Goal: Task Accomplishment & Management: Manage account settings

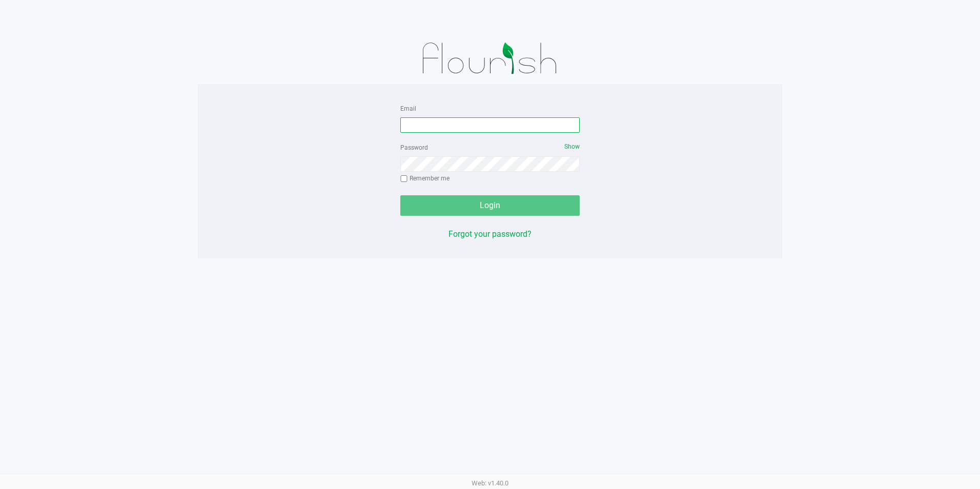
drag, startPoint x: 488, startPoint y: 121, endPoint x: 498, endPoint y: 121, distance: 9.8
click at [472, 120] on input "Email" at bounding box center [489, 124] width 179 height 15
type input "[EMAIL_ADDRESS][PERSON_NAME][PERSON_NAME][DOMAIN_NAME]"
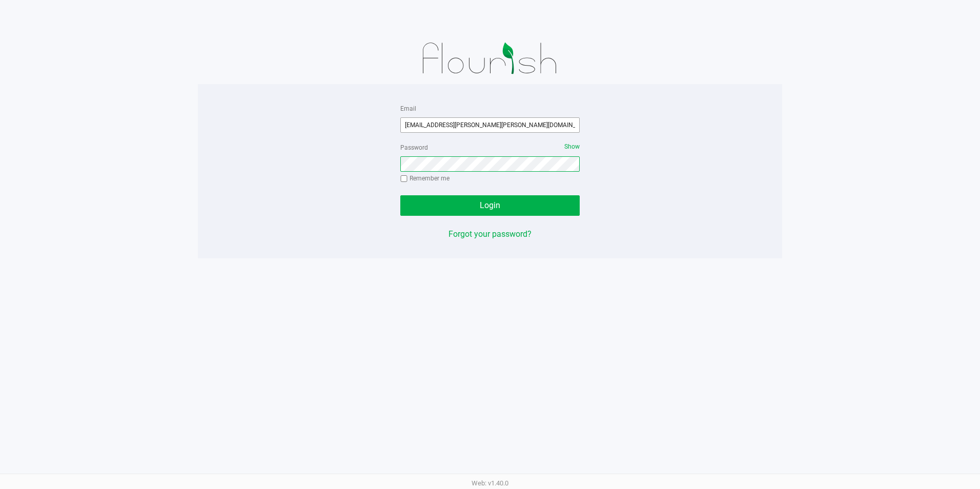
click at [400, 195] on button "Login" at bounding box center [489, 205] width 179 height 21
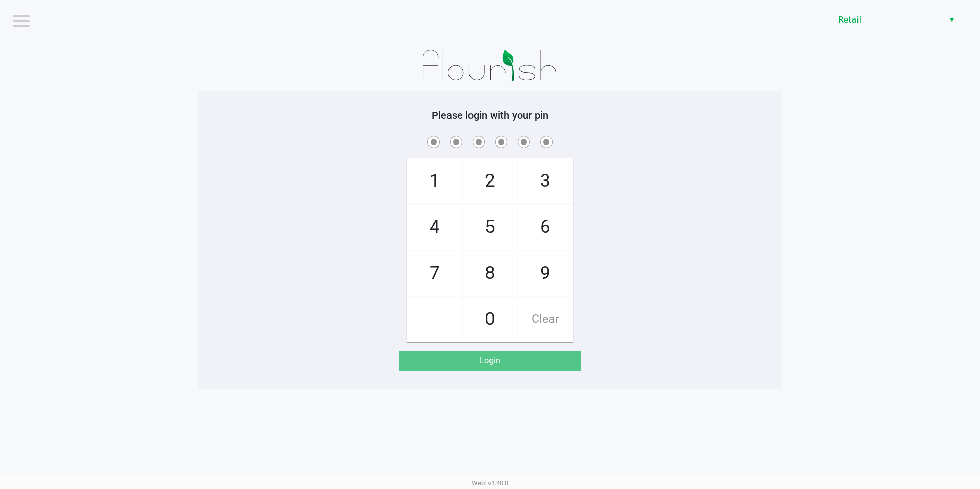
click at [472, 227] on span "6" at bounding box center [545, 227] width 54 height 45
checkbox input "true"
click at [472, 269] on span "8" at bounding box center [490, 273] width 54 height 45
checkbox input "true"
click at [472, 194] on span "2" at bounding box center [490, 180] width 54 height 45
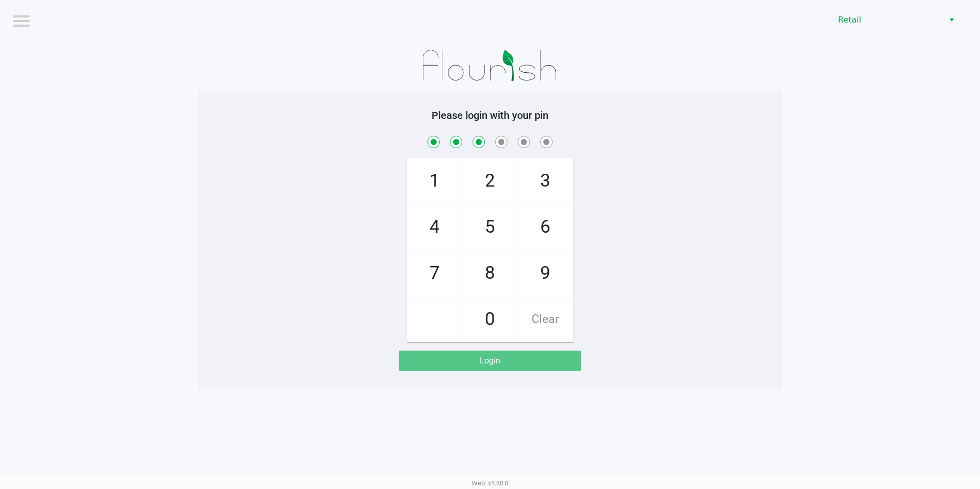
checkbox input "true"
click at [472, 326] on span "Clear" at bounding box center [545, 319] width 54 height 45
checkbox input "false"
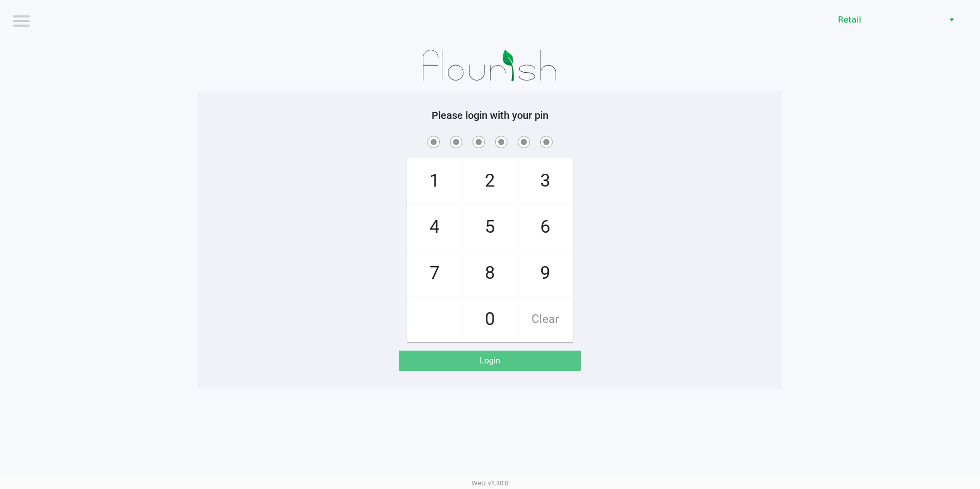
click at [472, 233] on span "6" at bounding box center [545, 227] width 54 height 45
checkbox input "true"
click at [472, 263] on span "8" at bounding box center [490, 273] width 54 height 45
checkbox input "true"
click at [448, 192] on span "1" at bounding box center [435, 180] width 54 height 45
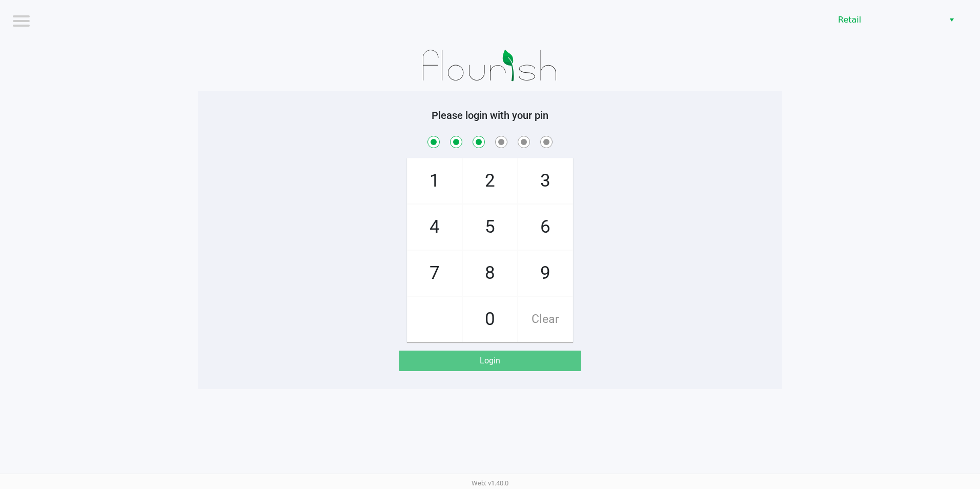
checkbox input "true"
drag, startPoint x: 499, startPoint y: 179, endPoint x: 557, endPoint y: 175, distance: 58.1
click at [472, 179] on span "2" at bounding box center [490, 180] width 54 height 45
checkbox input "true"
click at [472, 178] on span "3" at bounding box center [545, 180] width 54 height 45
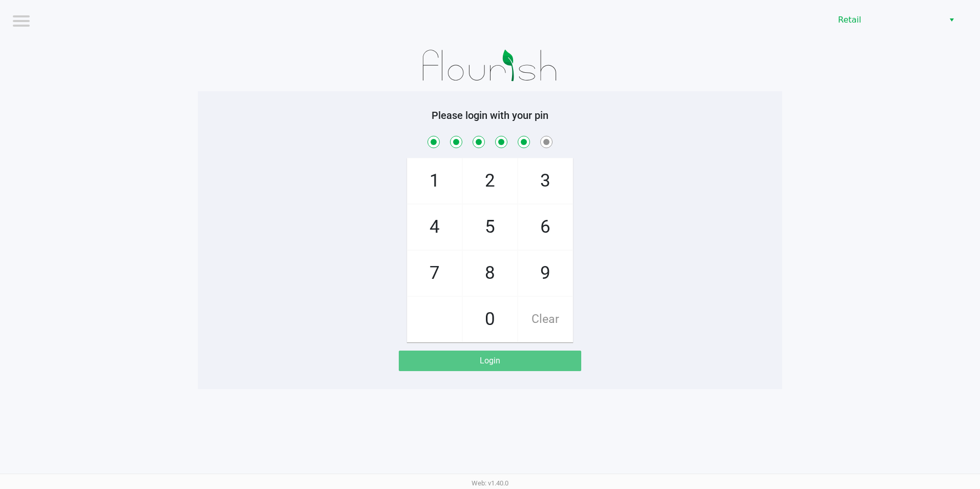
checkbox input "true"
click at [472, 227] on span "6" at bounding box center [545, 227] width 54 height 45
checkbox input "true"
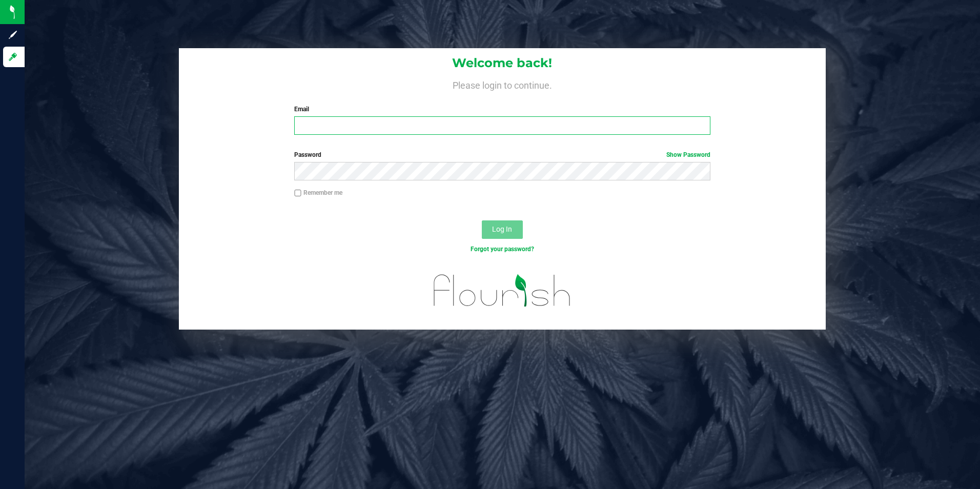
drag, startPoint x: 302, startPoint y: 120, endPoint x: 309, endPoint y: 120, distance: 6.7
click at [302, 120] on input "Email" at bounding box center [502, 125] width 416 height 18
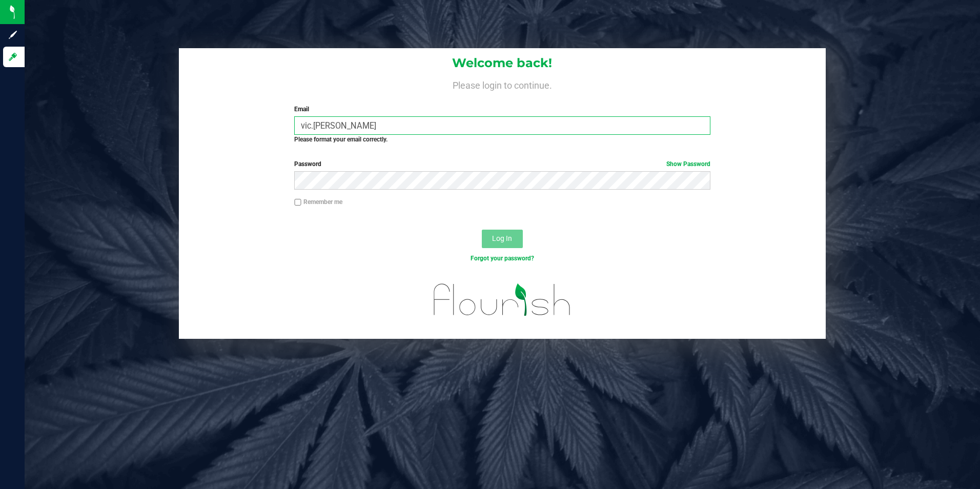
type input "[EMAIL_ADDRESS][PERSON_NAME][PERSON_NAME][DOMAIN_NAME]"
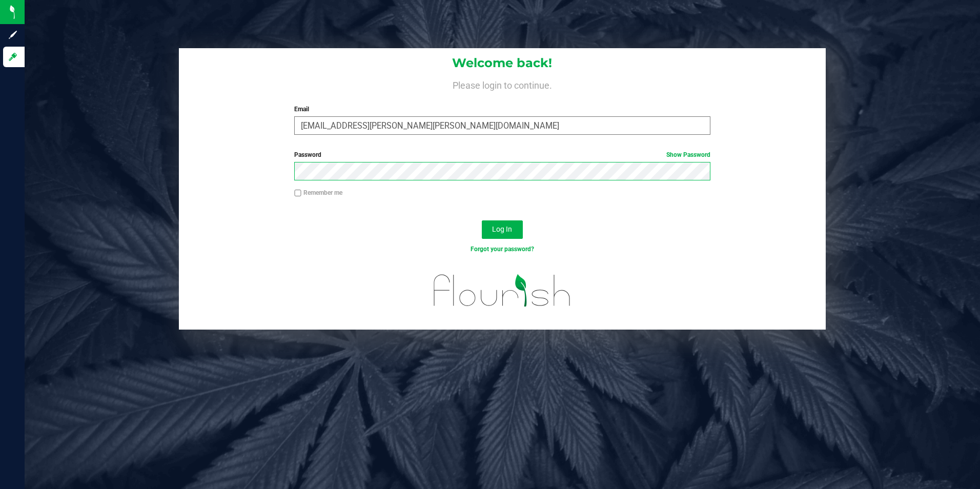
click at [472, 220] on button "Log In" at bounding box center [502, 229] width 41 height 18
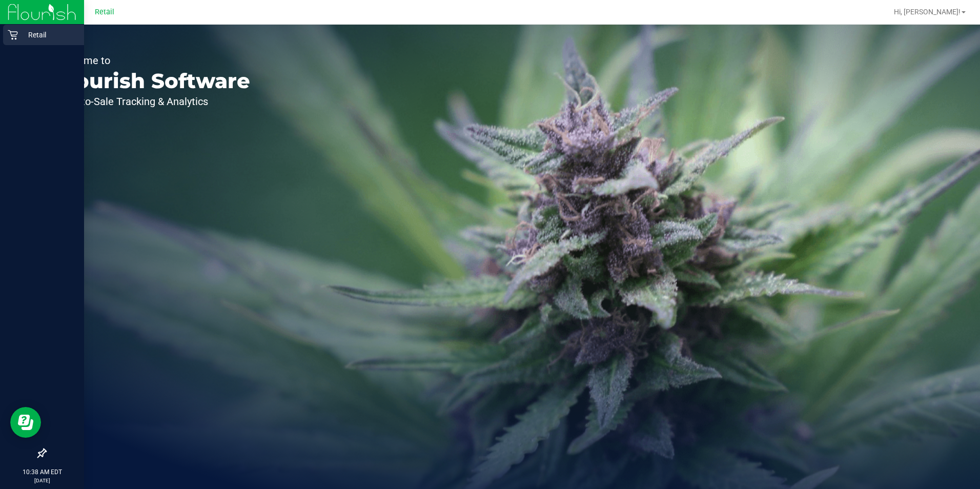
click at [15, 31] on icon at bounding box center [13, 35] width 10 height 10
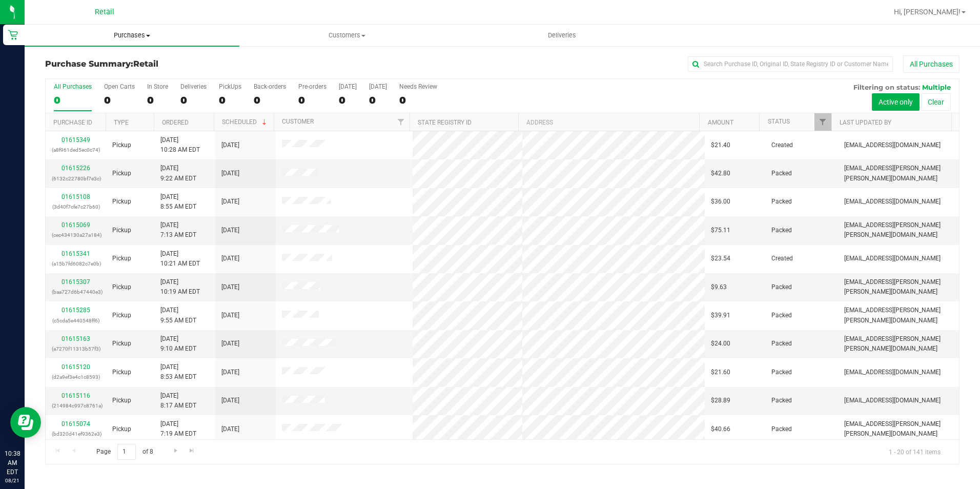
click at [136, 40] on uib-tab-heading "Purchases Summary of purchases Fulfillment All purchases" at bounding box center [132, 36] width 215 height 22
click at [133, 60] on li "Summary of purchases" at bounding box center [132, 62] width 215 height 12
click at [472, 64] on input "text" at bounding box center [790, 63] width 205 height 15
type input "jon"
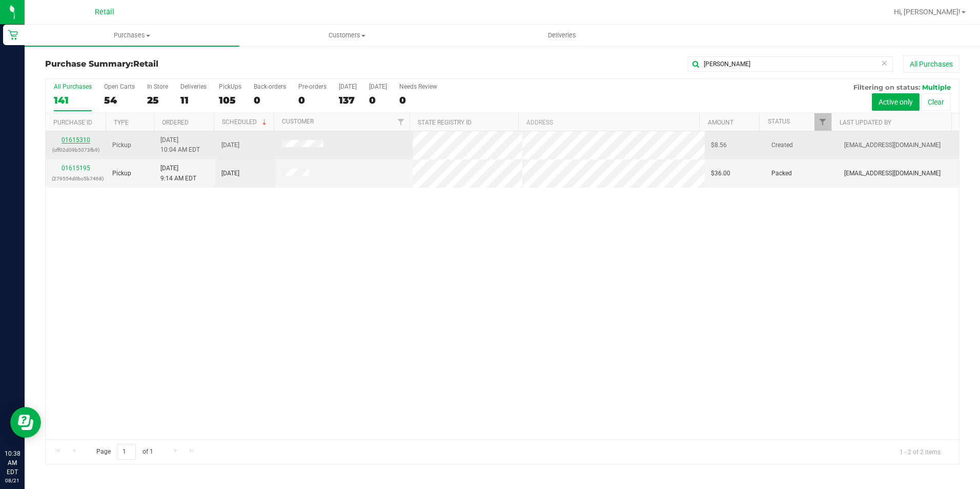
click at [83, 140] on link "01615310" at bounding box center [76, 139] width 29 height 7
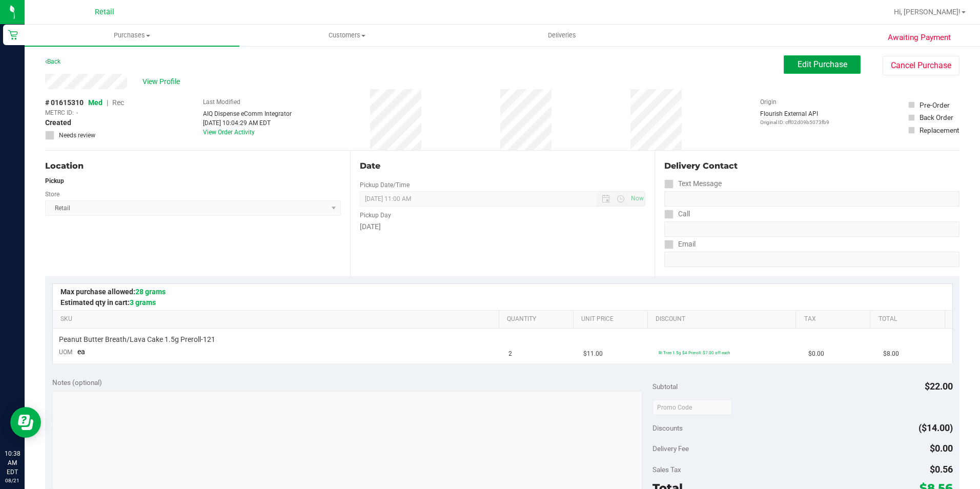
click at [472, 56] on button "Edit Purchase" at bounding box center [822, 64] width 77 height 18
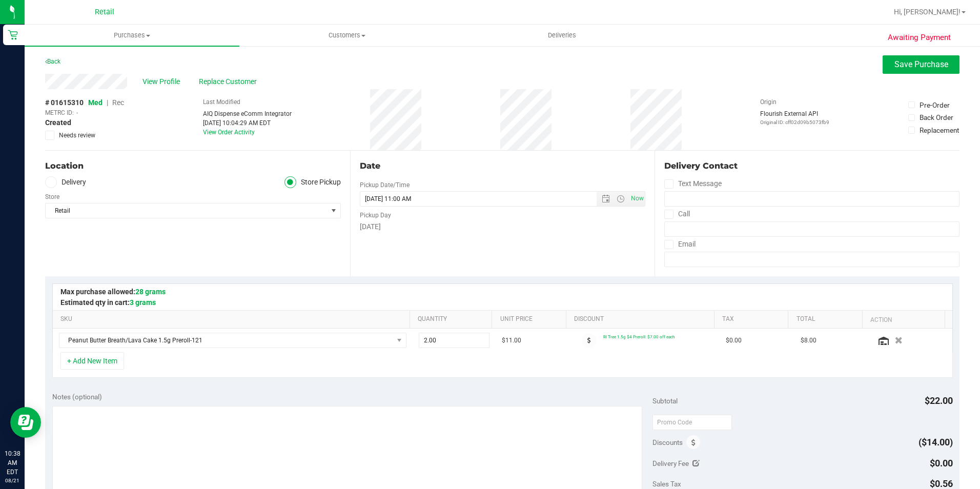
click at [116, 104] on span "Rec" at bounding box center [118, 102] width 12 height 8
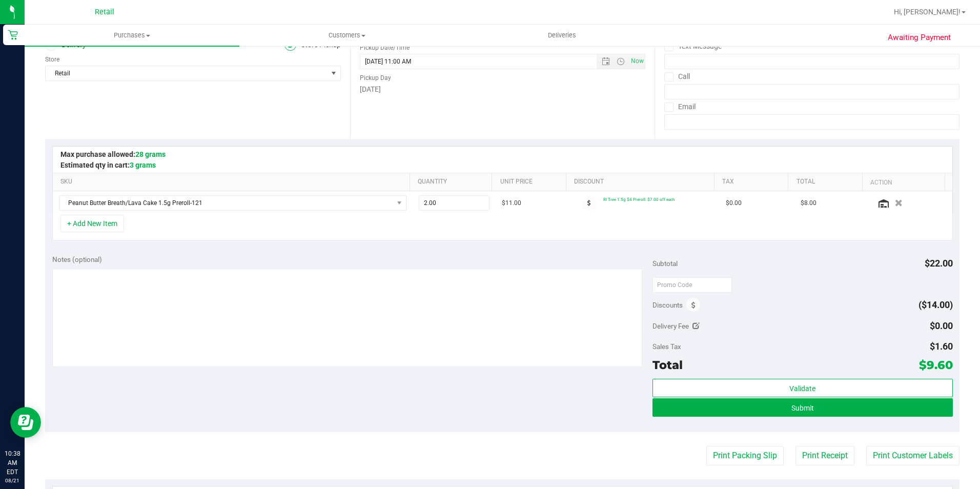
scroll to position [154, 0]
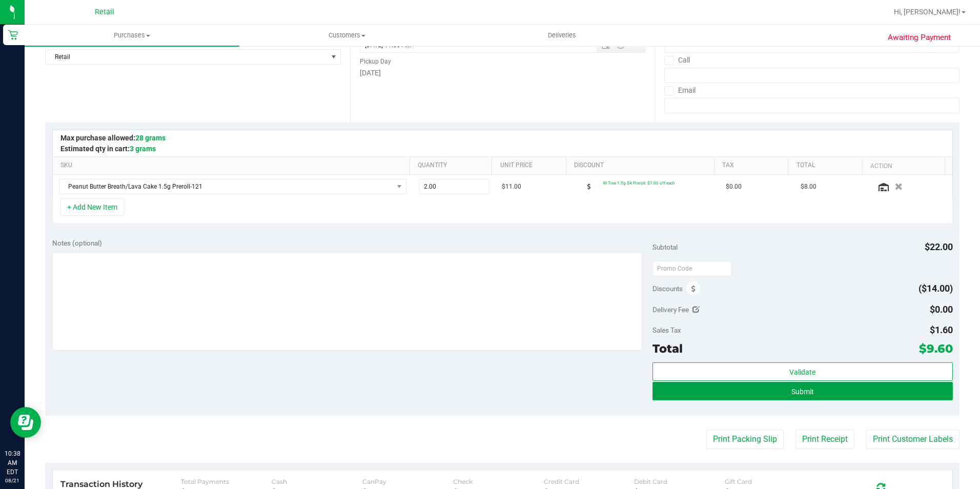
click at [472, 394] on button "Submit" at bounding box center [803, 391] width 300 height 18
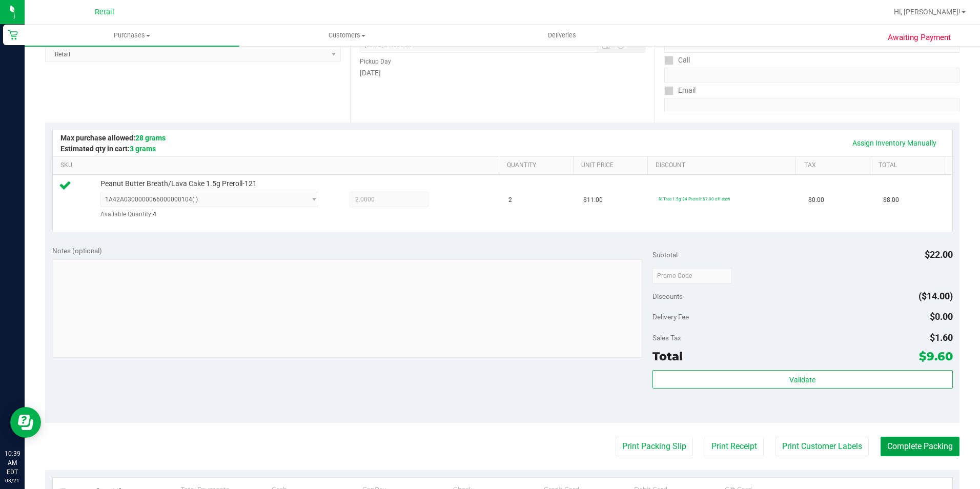
click at [472, 455] on button "Complete Packing" at bounding box center [920, 446] width 79 height 19
